Goal: Find specific page/section: Find specific page/section

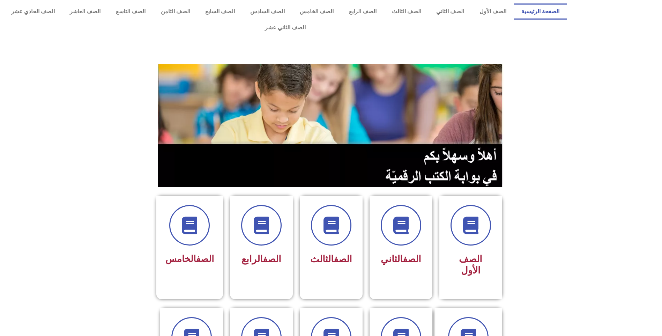
click at [65, 87] on section at bounding box center [331, 125] width 662 height 133
click at [292, 8] on link "الصف السادس" at bounding box center [268, 11] width 50 height 16
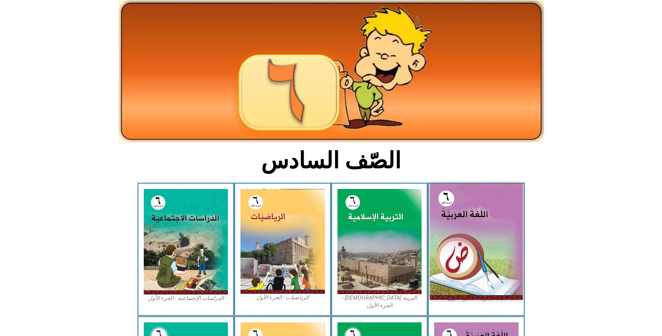
scroll to position [70, 0]
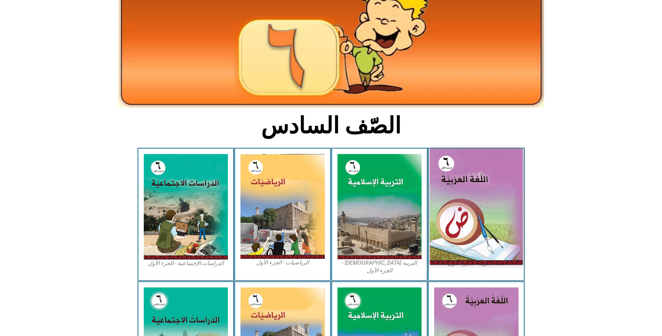
click at [471, 197] on img at bounding box center [476, 207] width 93 height 116
click at [475, 210] on img at bounding box center [476, 207] width 93 height 116
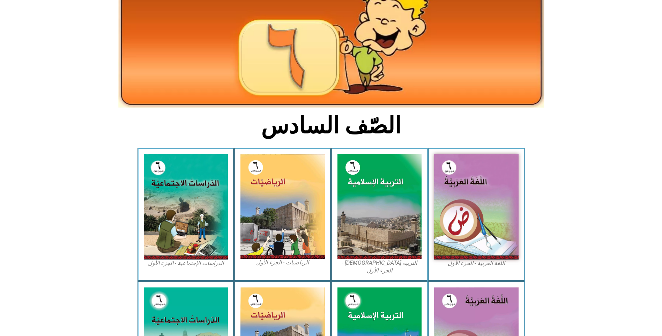
click at [463, 259] on figcaption "اللغة العربية - الجزء الأول​" at bounding box center [476, 263] width 84 height 8
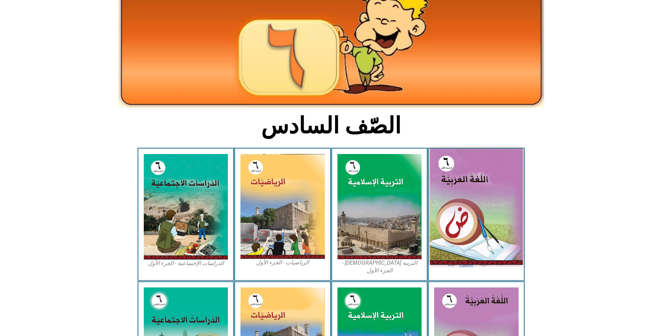
click at [451, 227] on img at bounding box center [476, 207] width 93 height 116
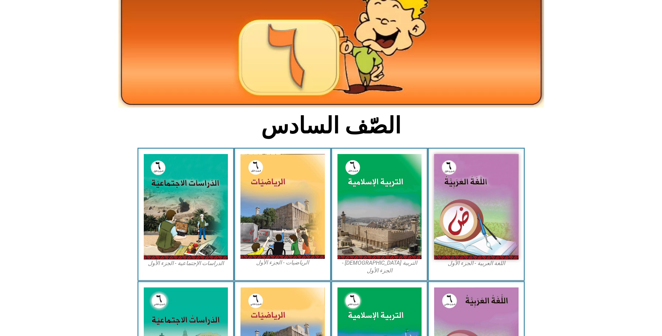
click at [458, 259] on figcaption "اللغة العربية - الجزء الأول​" at bounding box center [476, 263] width 84 height 8
drag, startPoint x: 450, startPoint y: 227, endPoint x: 659, endPoint y: 176, distance: 215.4
click at [659, 176] on icon at bounding box center [331, 180] width 662 height 66
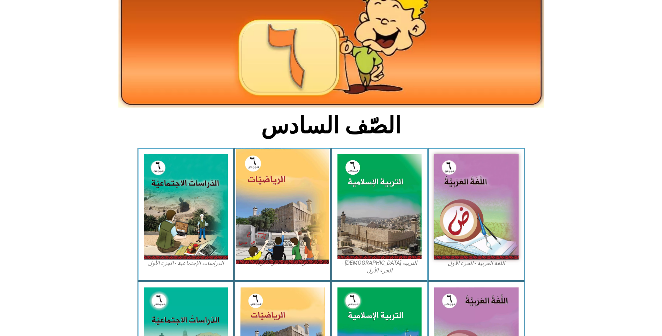
click at [316, 225] on img at bounding box center [282, 206] width 93 height 115
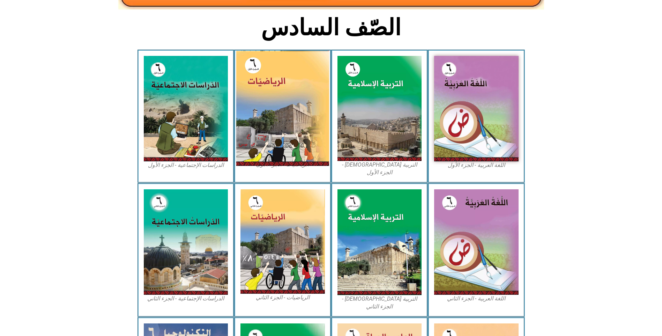
scroll to position [244, 0]
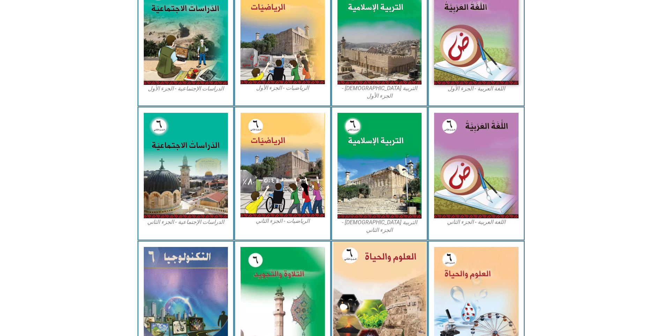
click at [373, 242] on img at bounding box center [379, 298] width 93 height 113
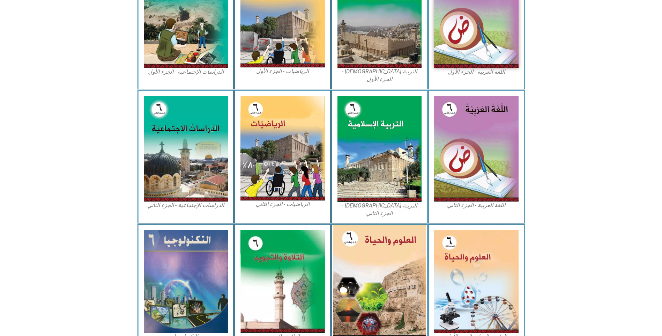
scroll to position [270, 0]
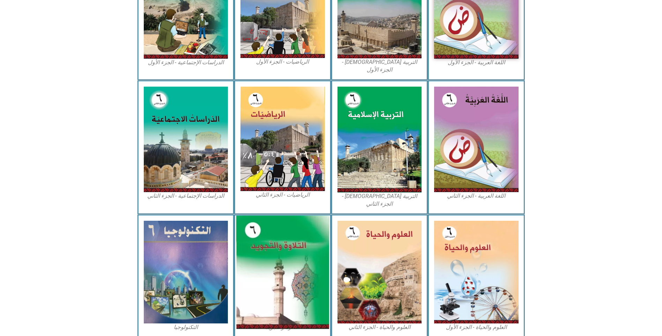
click at [316, 238] on img at bounding box center [282, 271] width 93 height 113
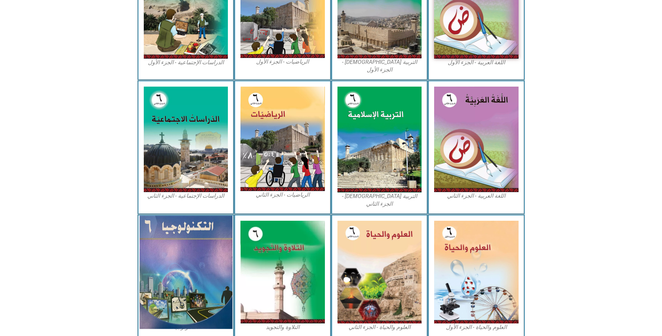
click at [204, 225] on img at bounding box center [185, 271] width 93 height 113
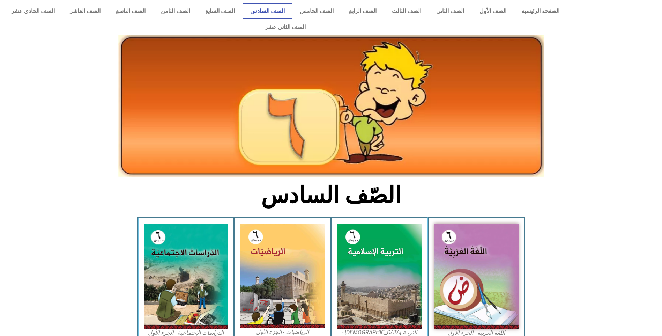
scroll to position [0, 0]
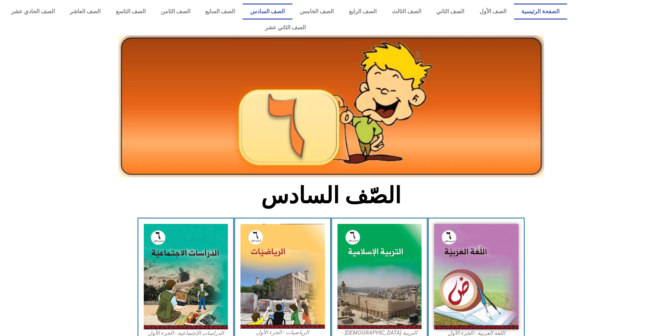
click at [536, 11] on link "الصفحة الرئيسية" at bounding box center [540, 11] width 53 height 16
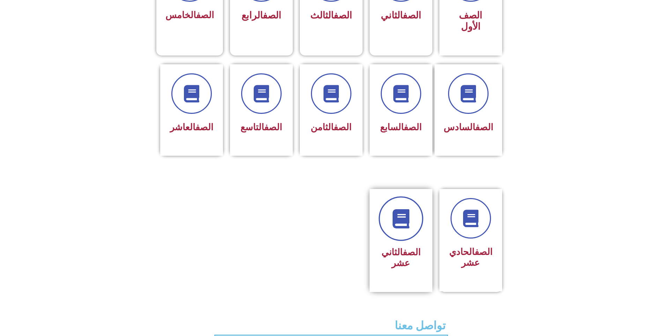
scroll to position [69, 0]
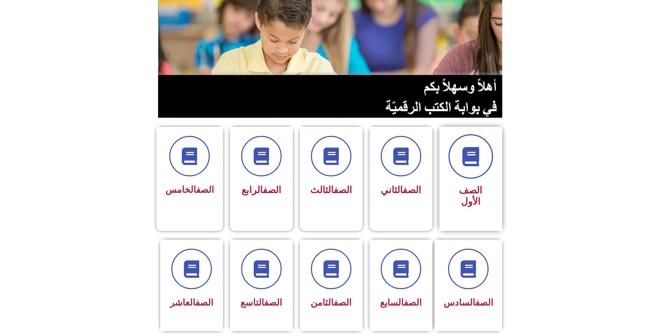
click at [479, 147] on icon at bounding box center [470, 156] width 19 height 19
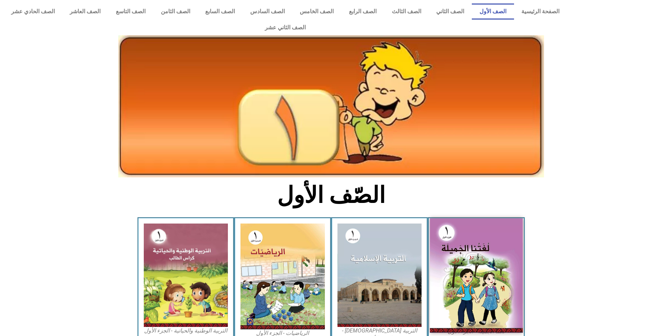
click at [453, 231] on img at bounding box center [476, 275] width 93 height 114
click at [456, 236] on img at bounding box center [476, 275] width 93 height 114
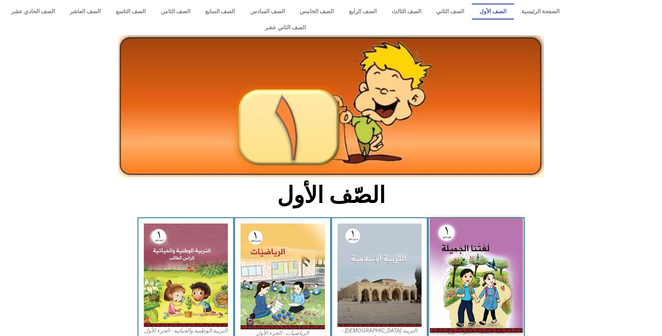
click at [456, 236] on img at bounding box center [476, 275] width 93 height 114
